Goal: Task Accomplishment & Management: Complete application form

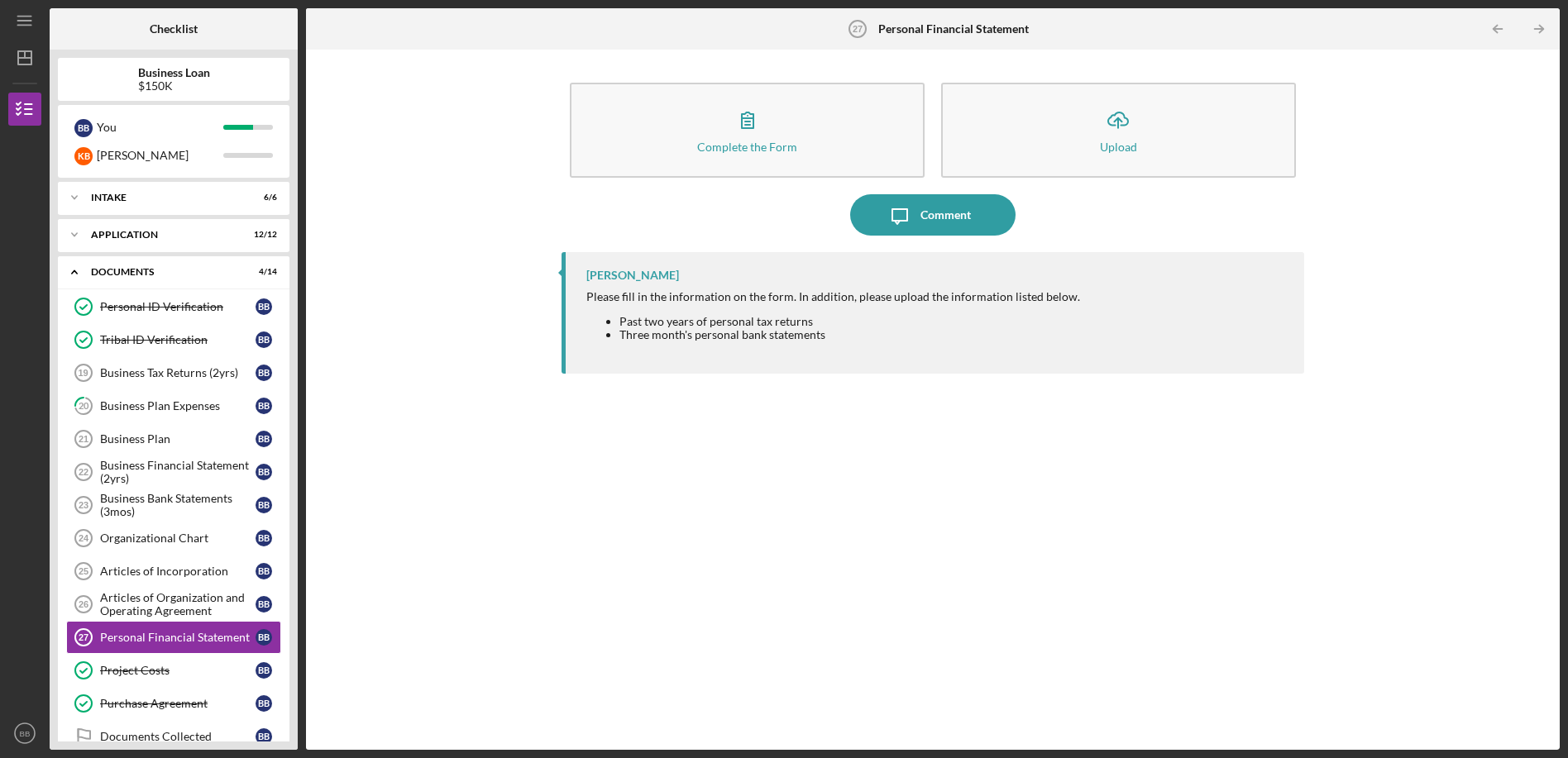
scroll to position [78, 0]
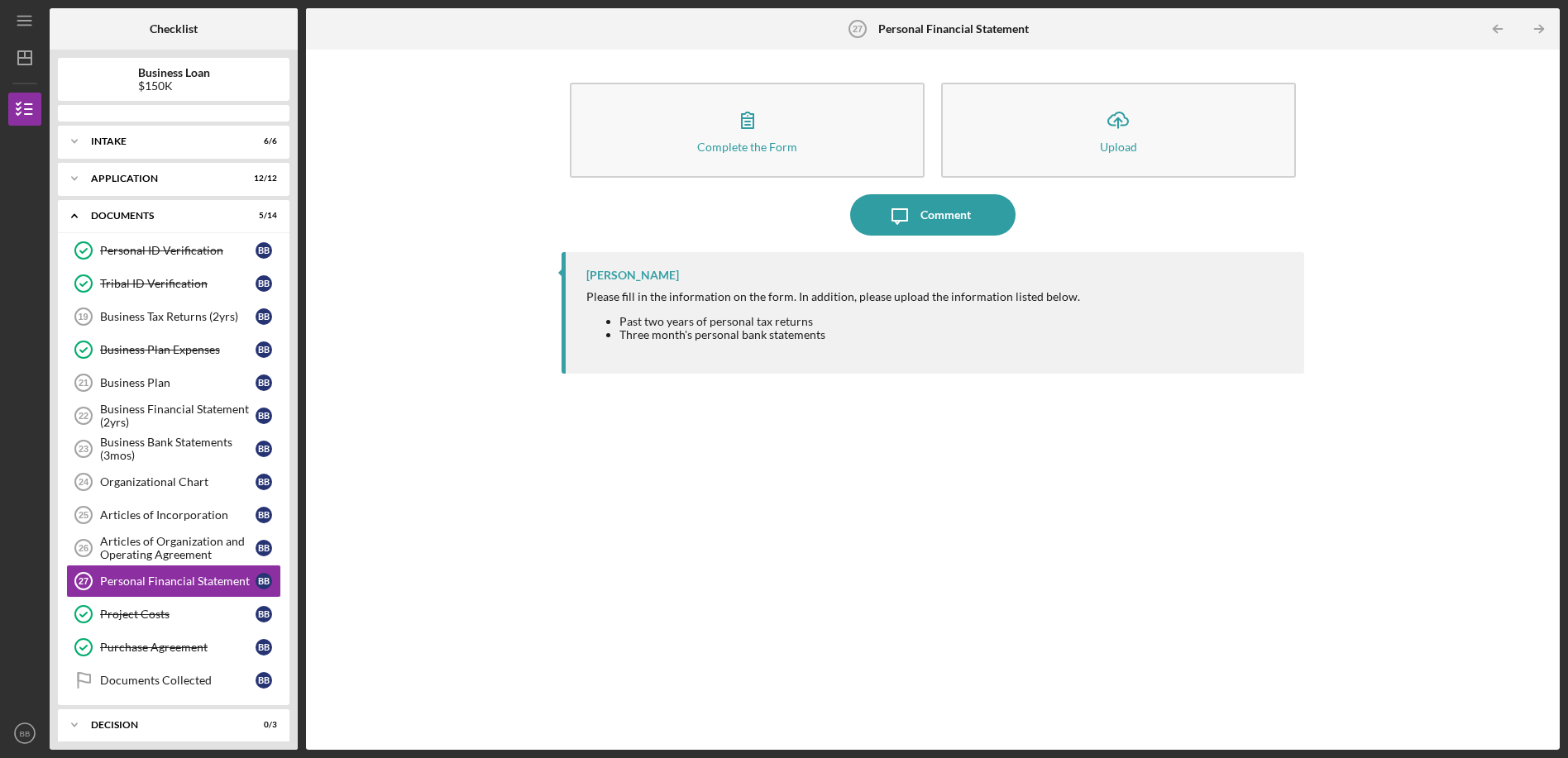
scroll to position [46, 0]
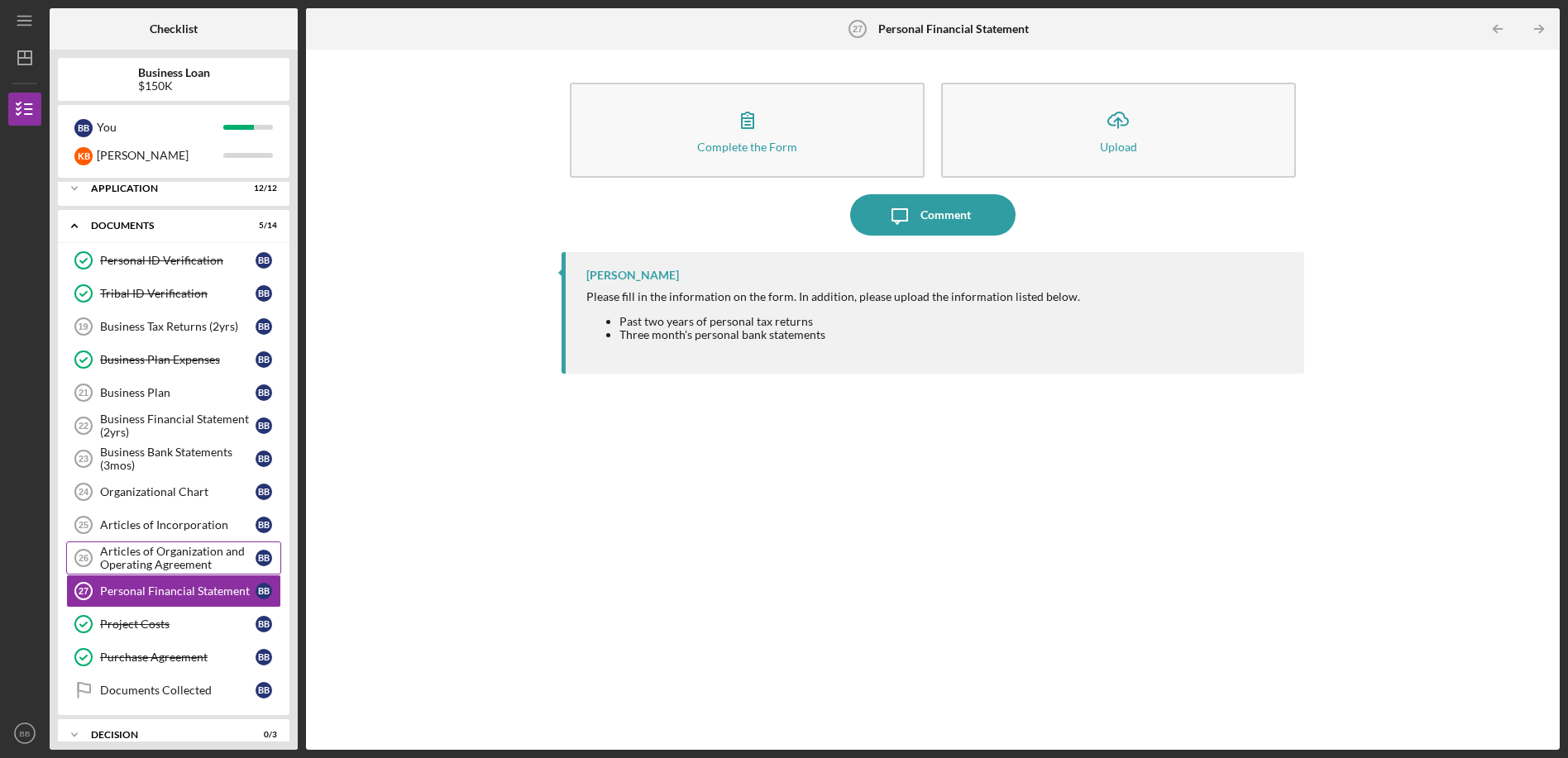
click at [176, 555] on div "Articles of Organization and Operating Agreement" at bounding box center [178, 558] width 155 height 26
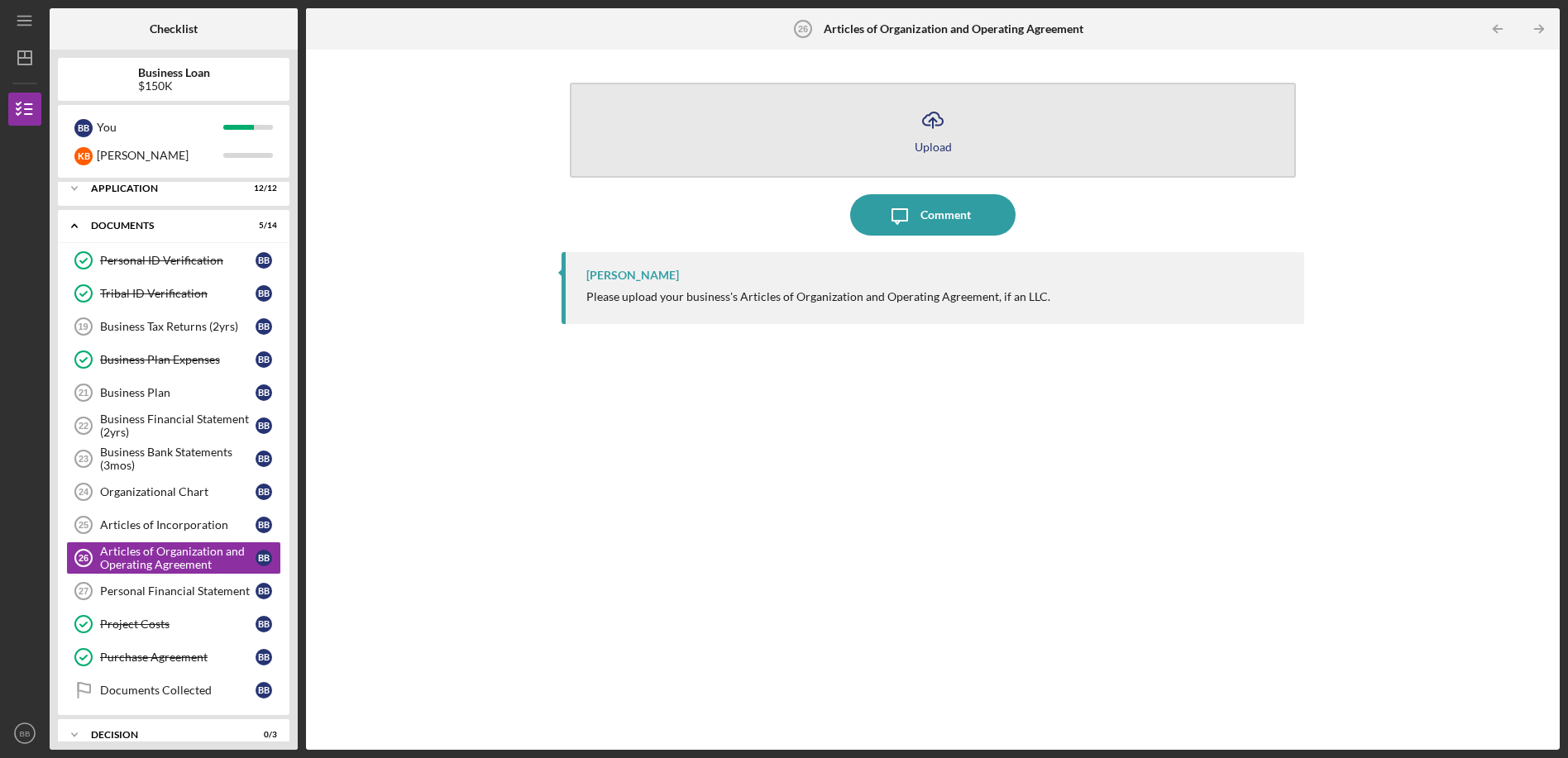
click at [936, 138] on icon "Icon/Upload" at bounding box center [932, 120] width 41 height 41
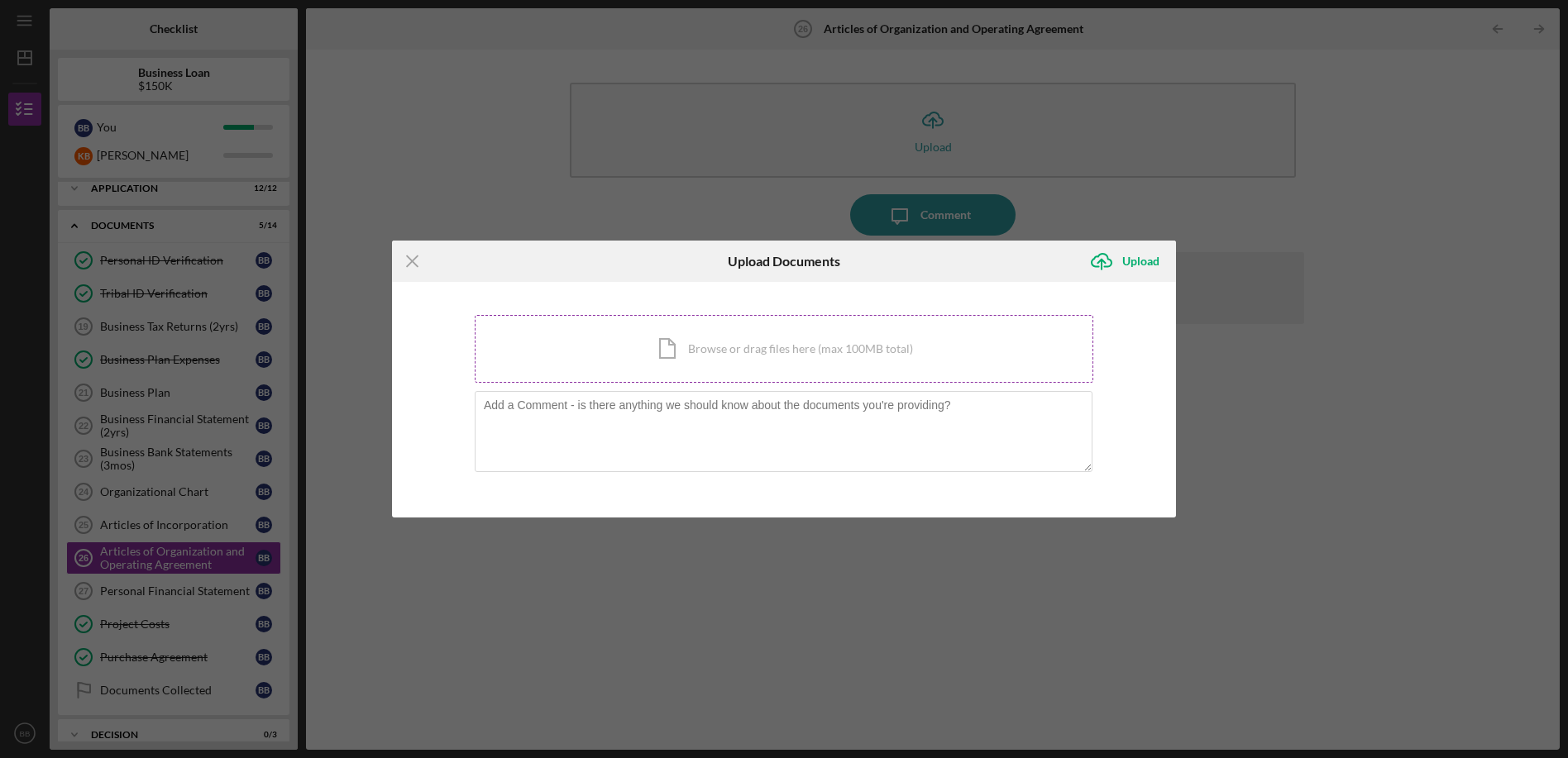
click at [688, 348] on div "Icon/Document Browse or drag files here (max 100MB total) Tap to choose files o…" at bounding box center [784, 349] width 618 height 68
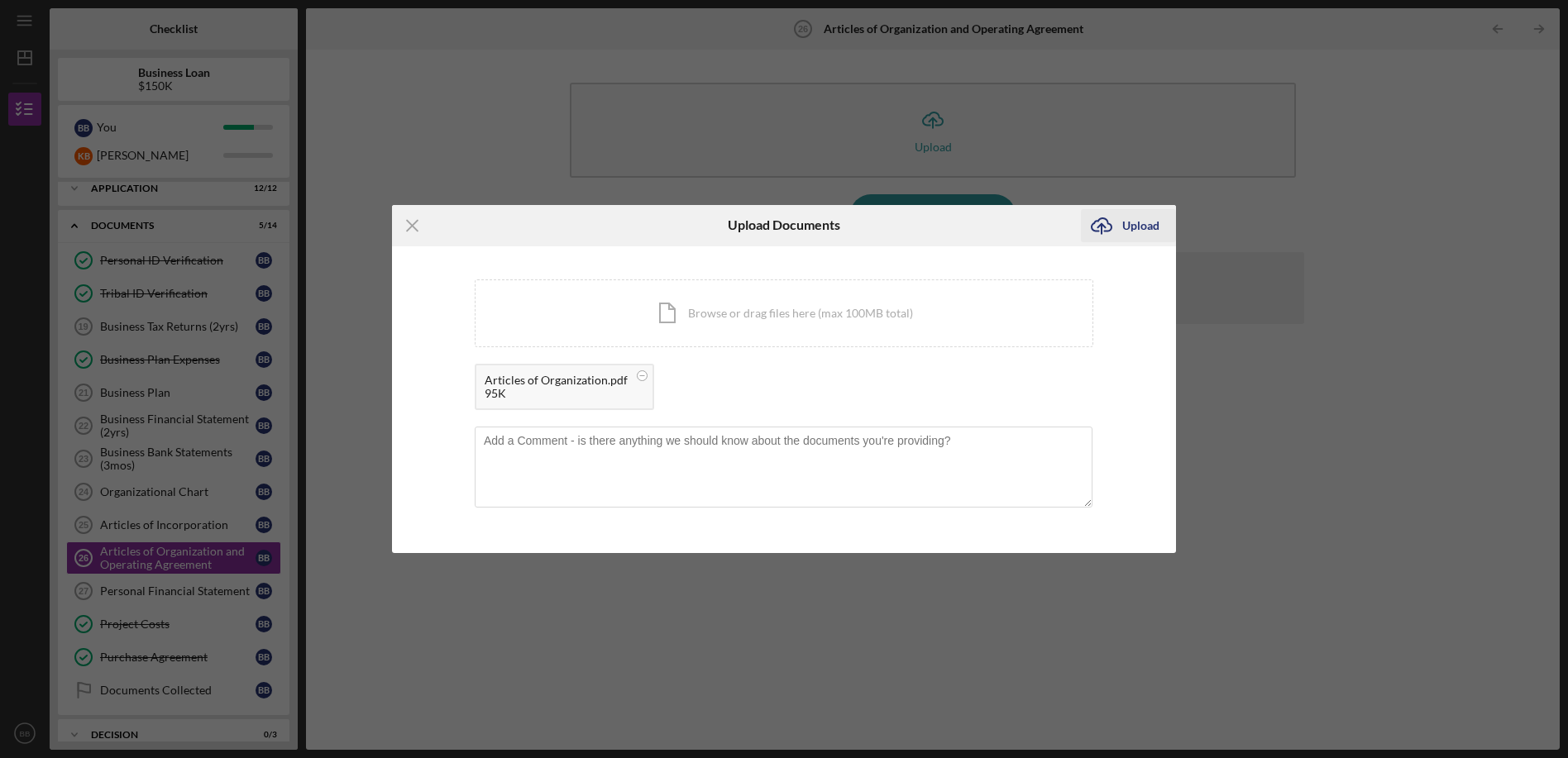
click at [1145, 226] on div "Upload" at bounding box center [1141, 226] width 38 height 33
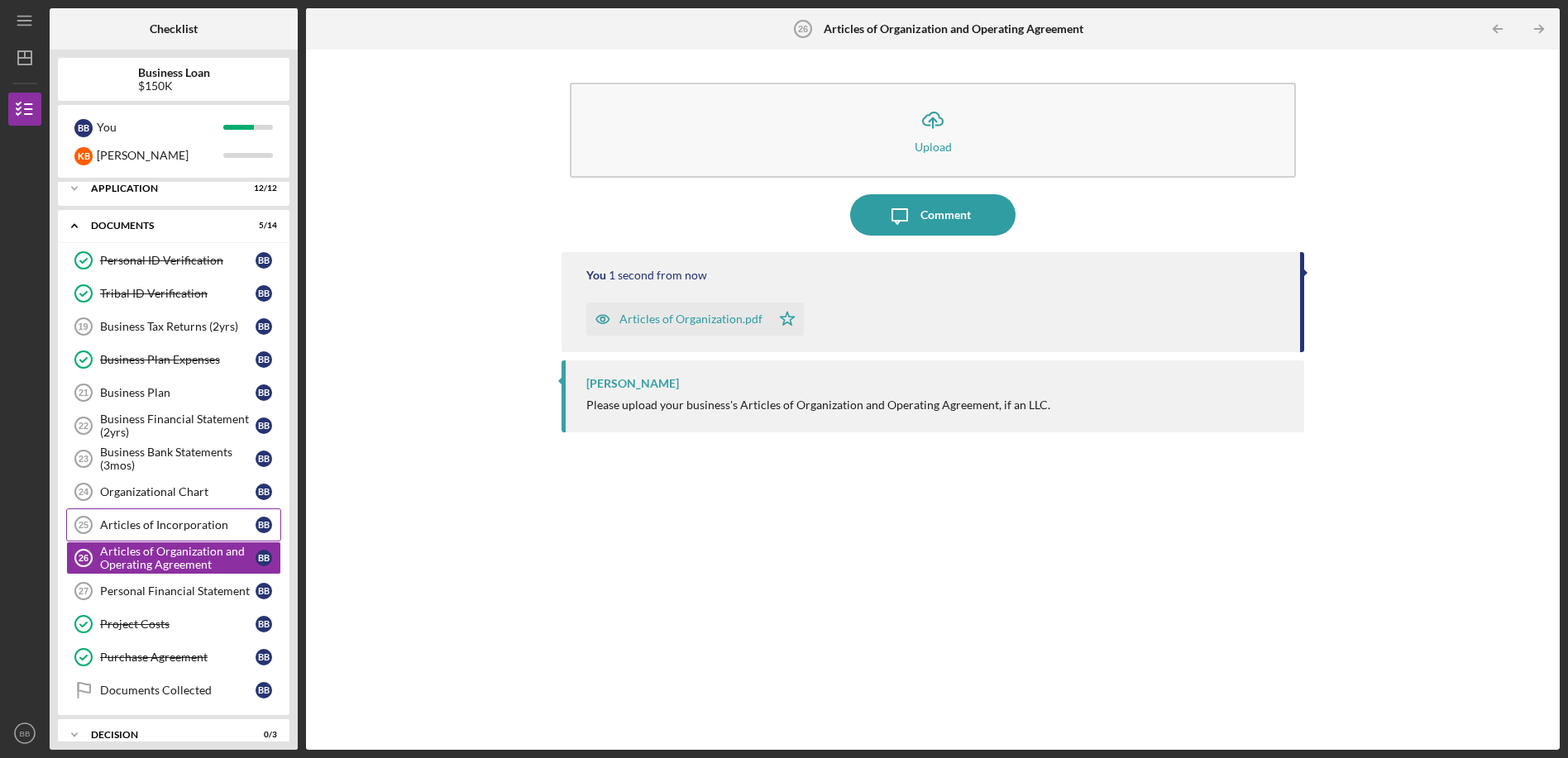
click at [184, 527] on div "Articles of Incorporation" at bounding box center [178, 525] width 155 height 13
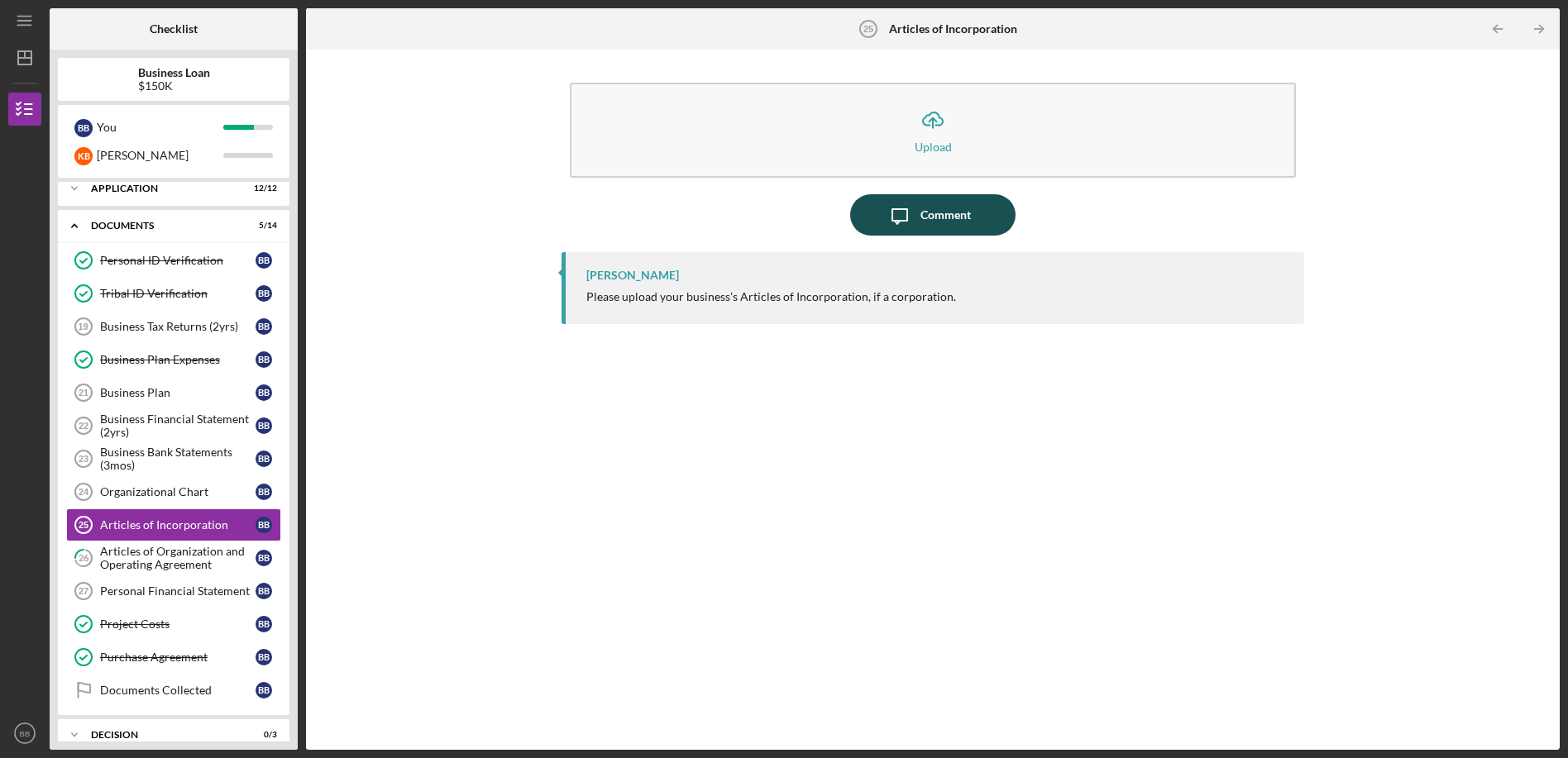
click at [934, 215] on div "Comment" at bounding box center [946, 214] width 51 height 41
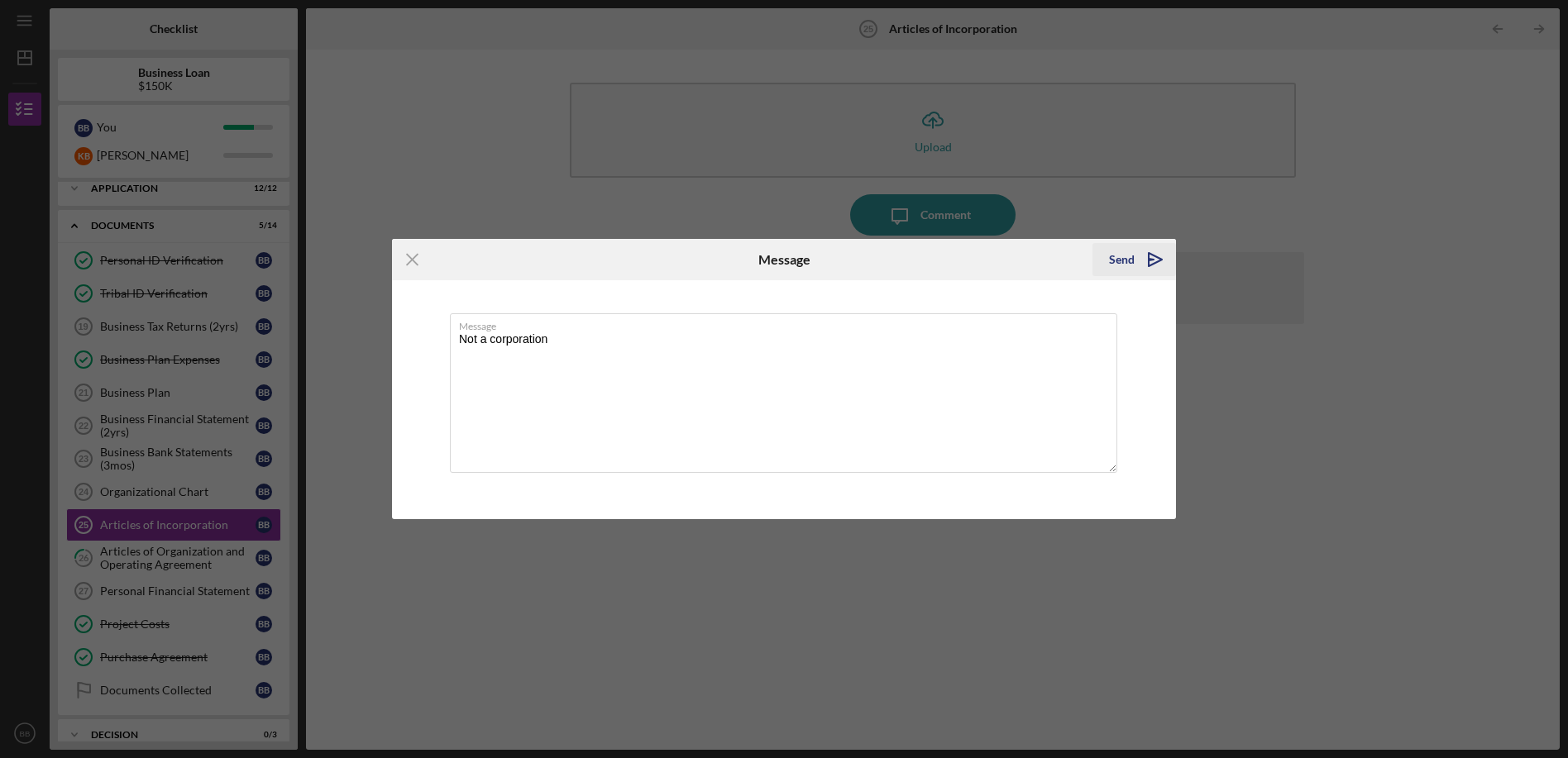
type textarea "Not a corporation"
click at [1139, 253] on icon "Icon/icon-invite-send" at bounding box center [1155, 259] width 41 height 41
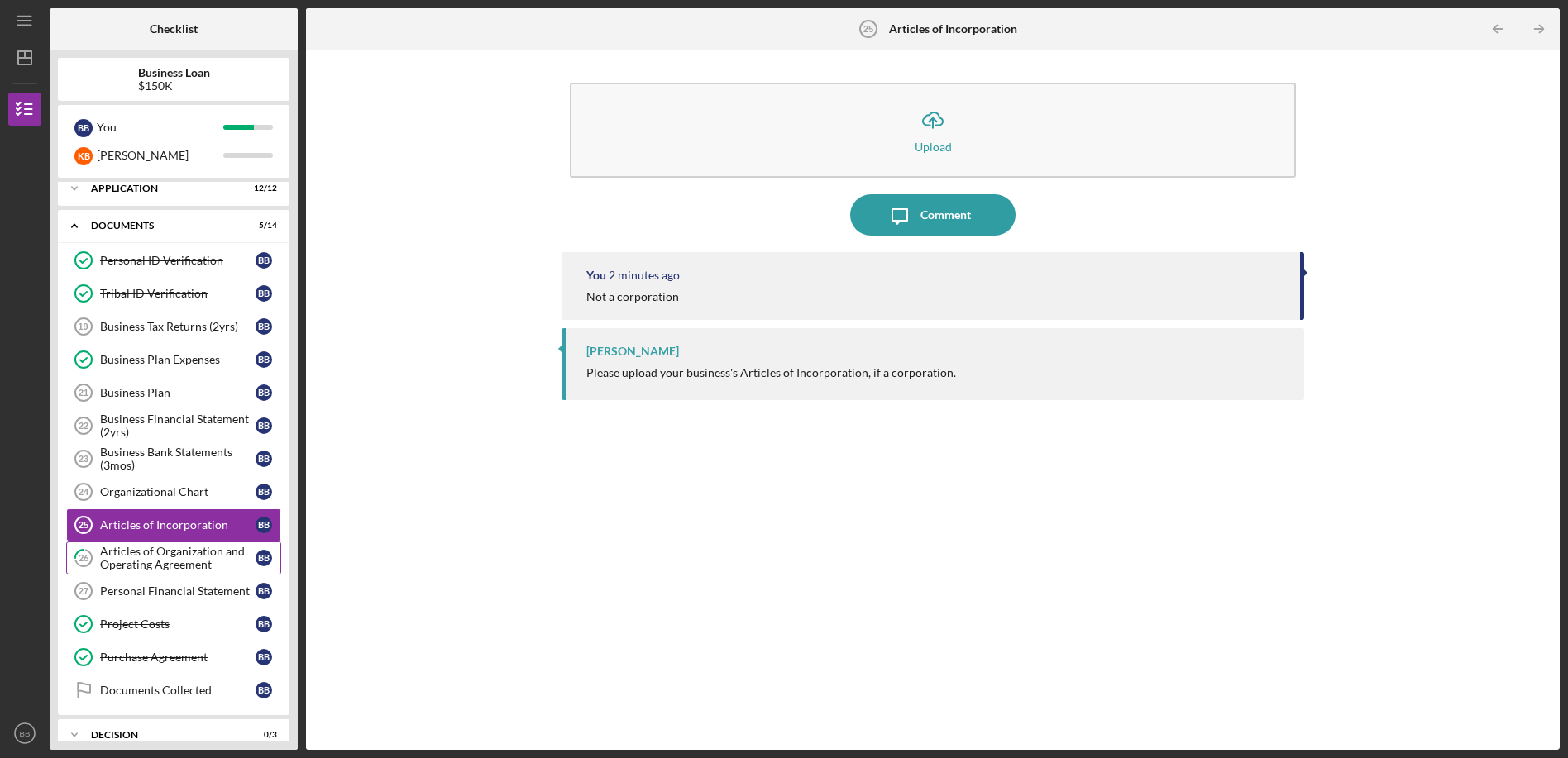
click at [201, 565] on div "Articles of Organization and Operating Agreement" at bounding box center [178, 558] width 155 height 26
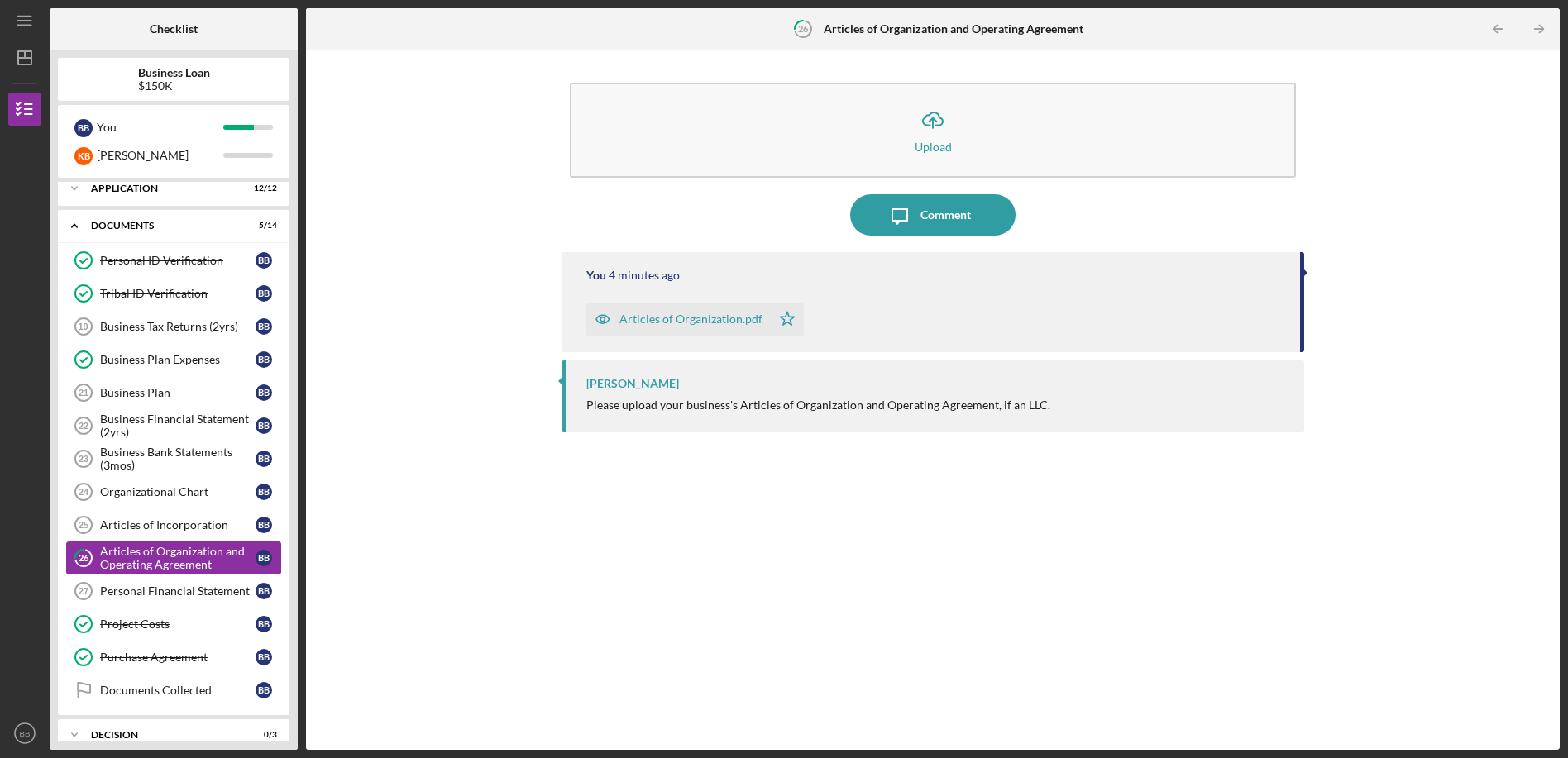
click at [203, 555] on div "Articles of Organization and Operating Agreement" at bounding box center [178, 558] width 155 height 26
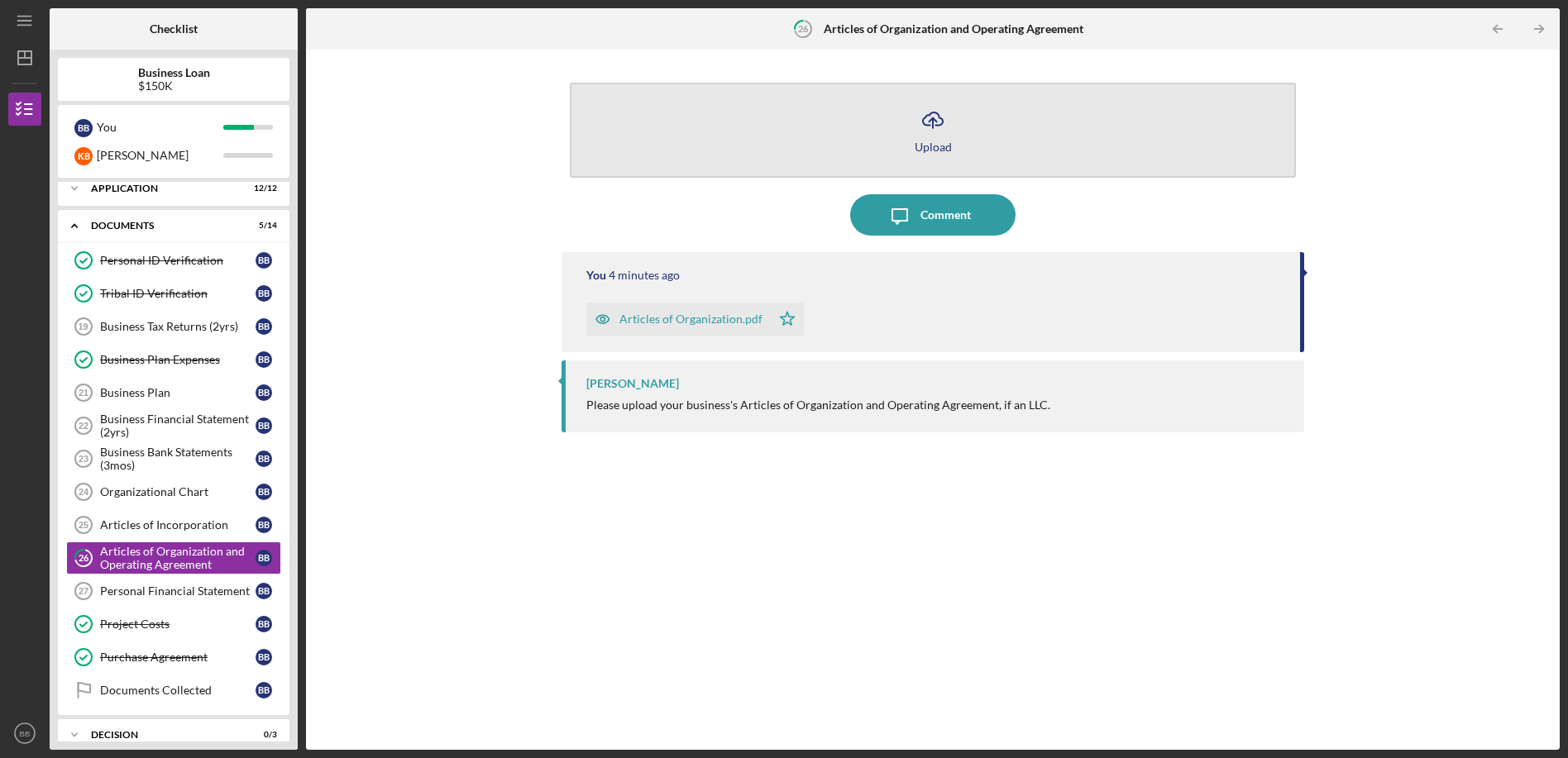
click at [938, 130] on icon "Icon/Upload" at bounding box center [932, 120] width 41 height 41
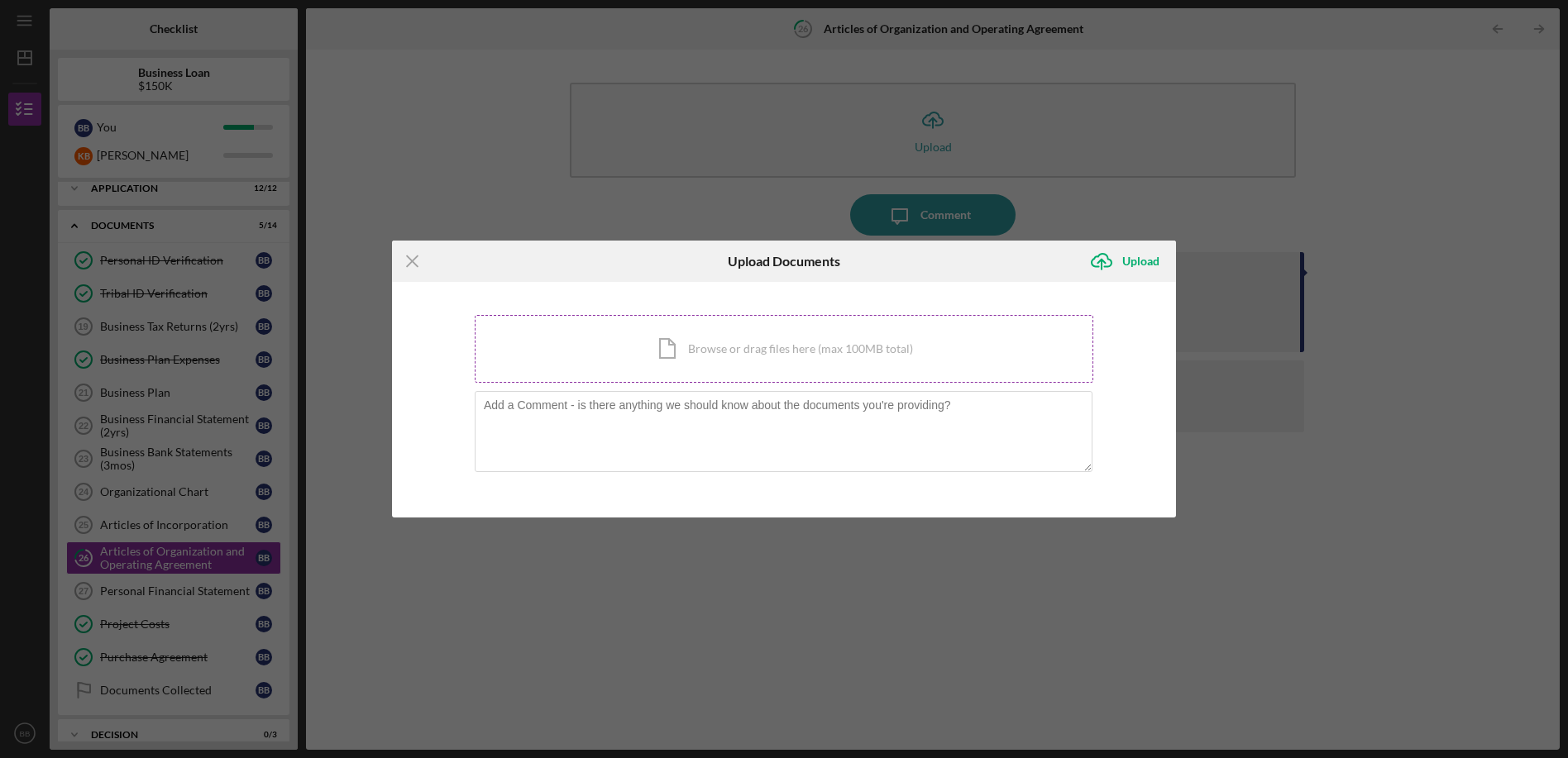
click at [729, 370] on div "Icon/Document Browse or drag files here (max 100MB total) Tap to choose files o…" at bounding box center [784, 349] width 618 height 68
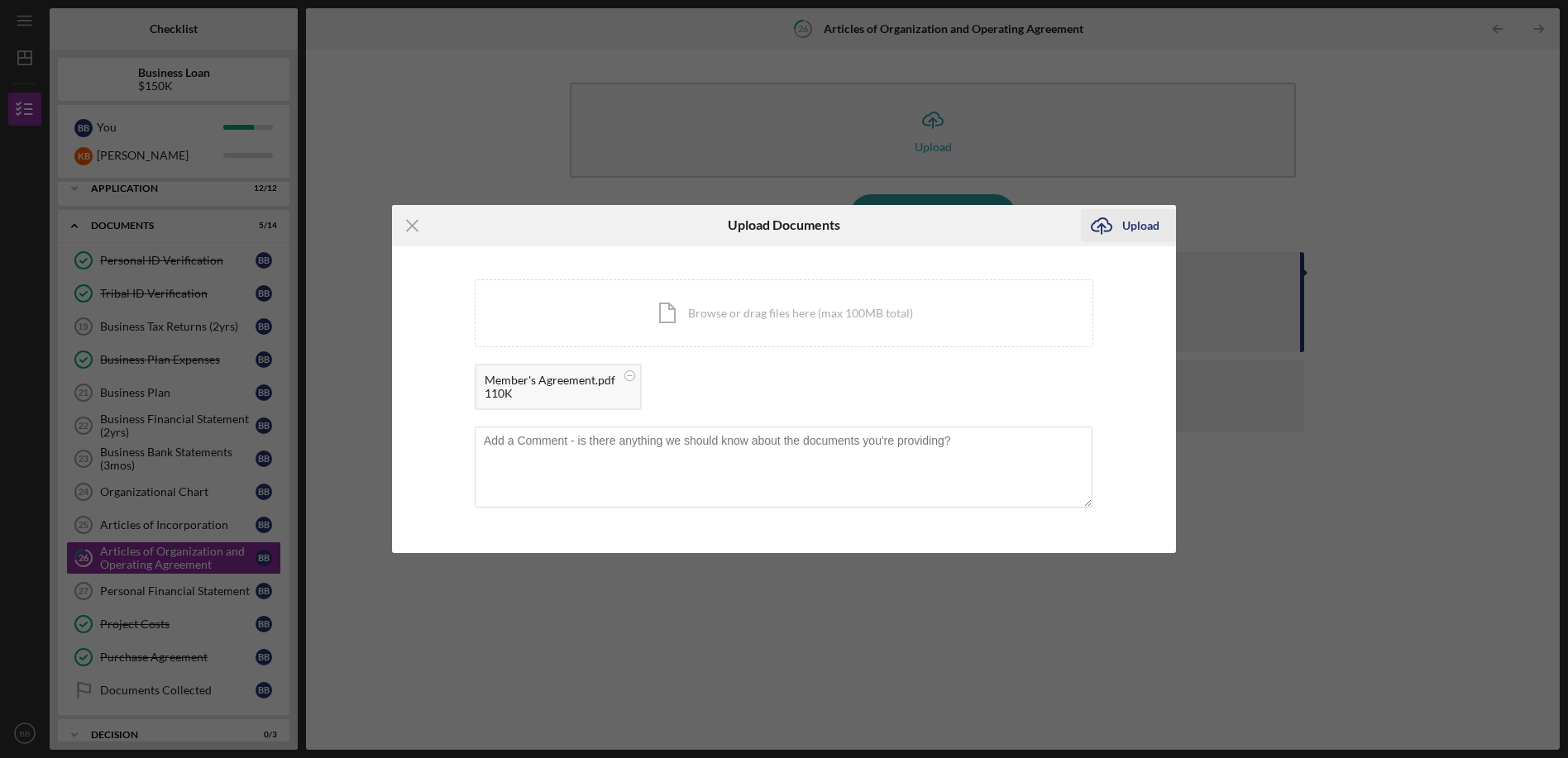
click at [1113, 226] on icon "Icon/Upload" at bounding box center [1101, 225] width 41 height 41
